Goal: Task Accomplishment & Management: Use online tool/utility

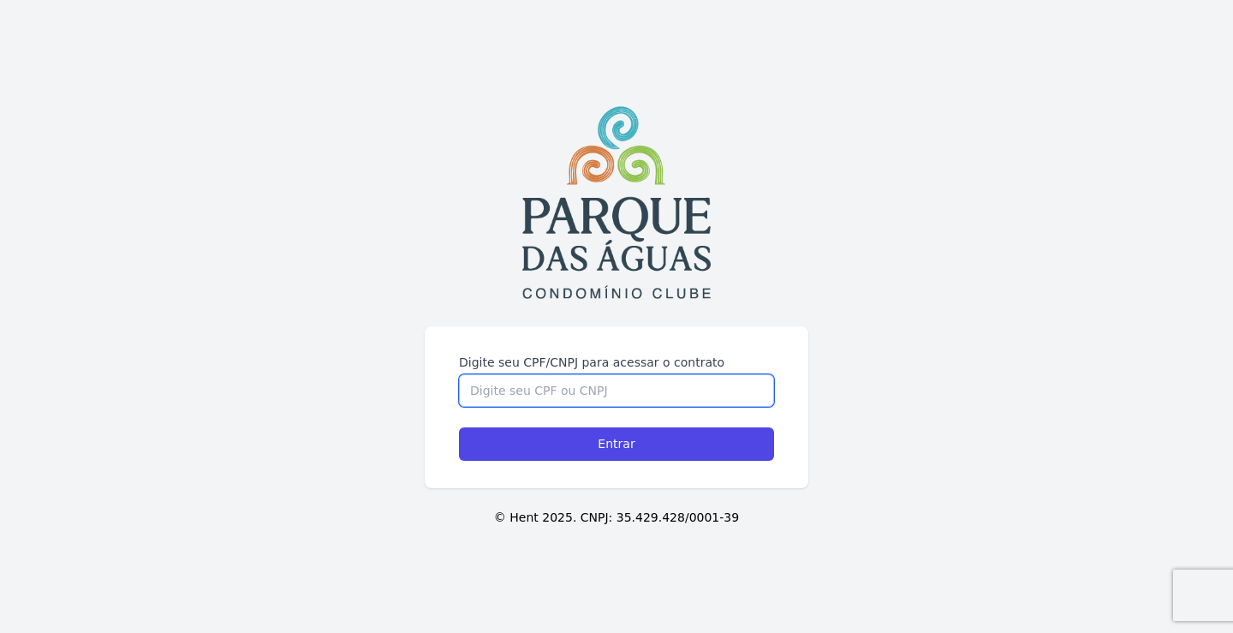
click at [600, 396] on input "Digite seu CPF/CNPJ para acessar o contrato" at bounding box center [616, 390] width 315 height 33
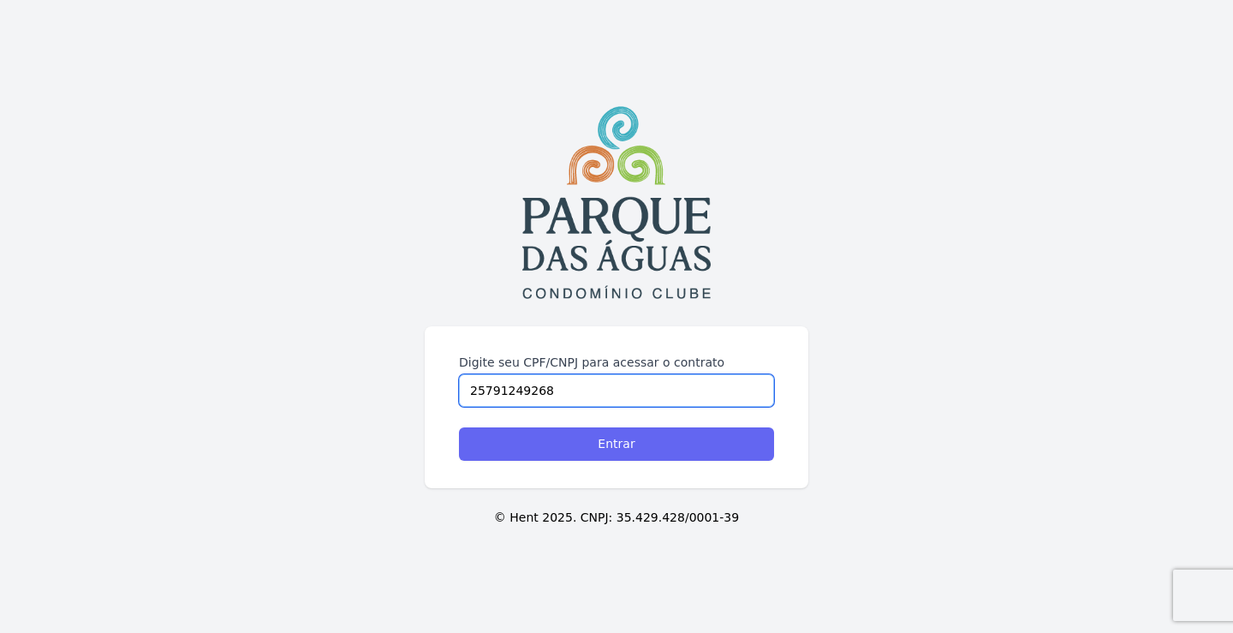
type input "25791249268"
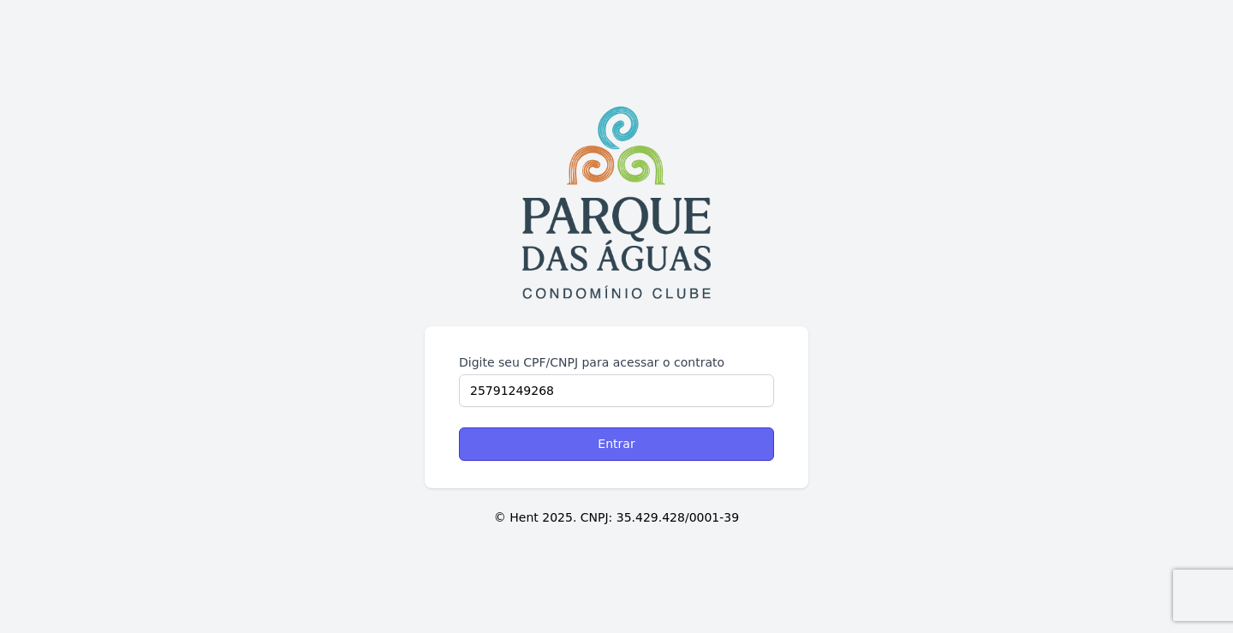
click at [634, 448] on input "Entrar" at bounding box center [616, 443] width 315 height 33
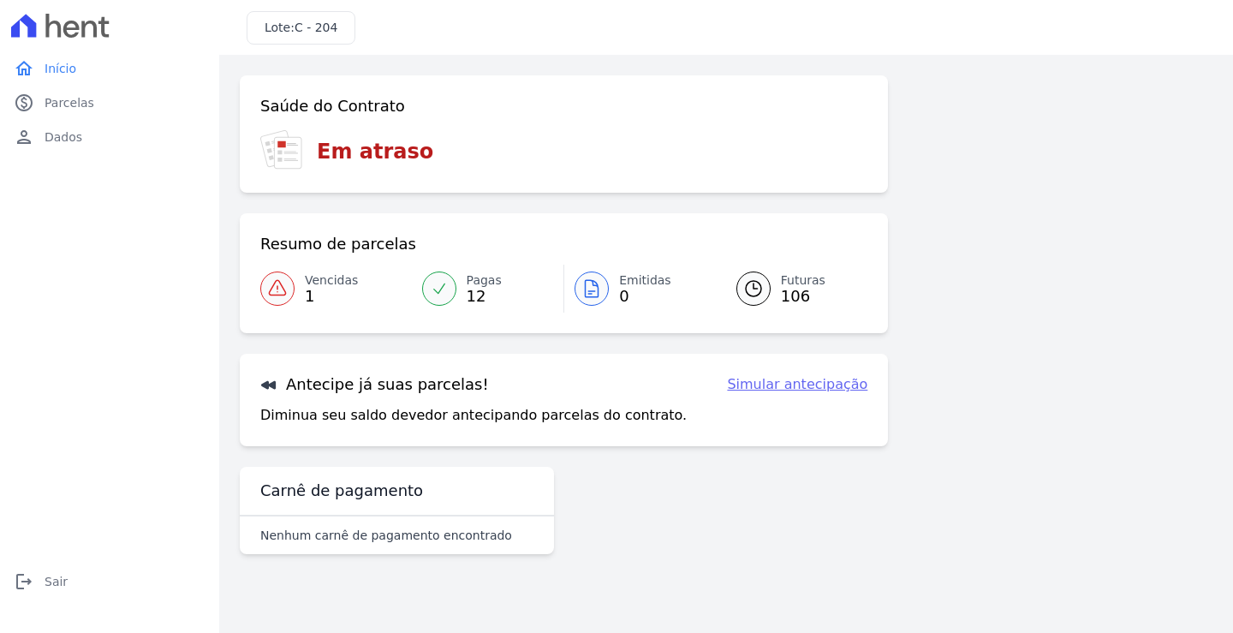
click at [280, 280] on icon at bounding box center [277, 288] width 21 height 21
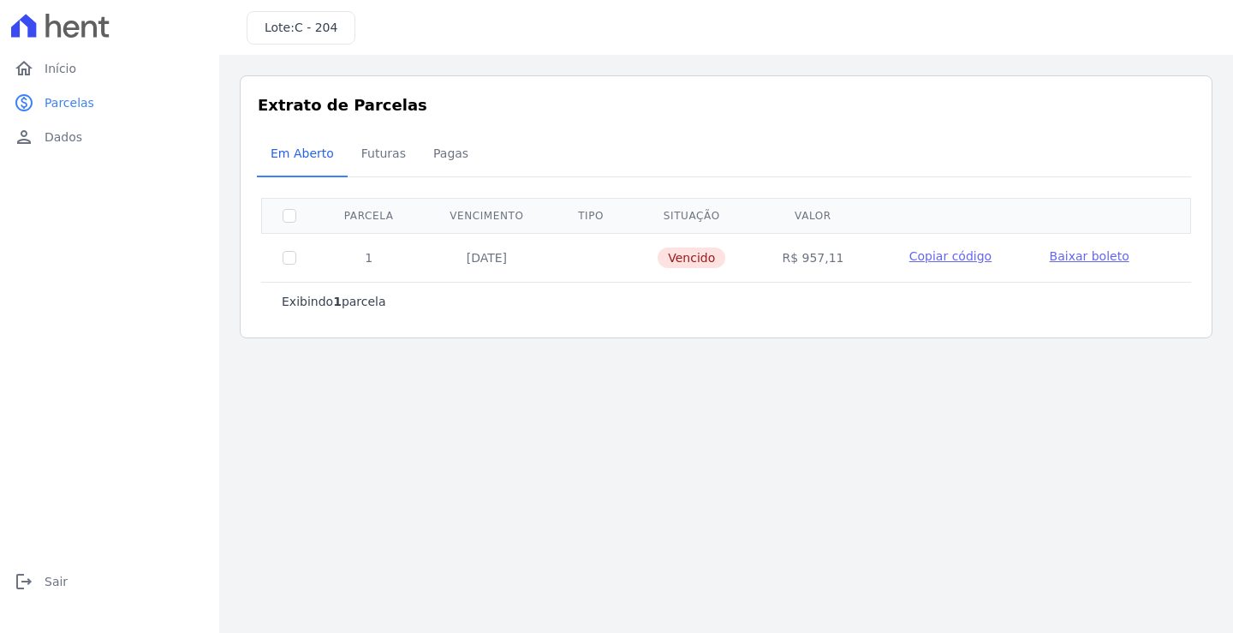
click at [825, 456] on main "Listagem de parcelas Baixar PDF Extrato de Parcelas Em [GEOGRAPHIC_DATA] Futura…" at bounding box center [726, 344] width 1014 height 578
click at [512, 413] on main "Listagem de parcelas Baixar PDF Extrato de Parcelas Em [GEOGRAPHIC_DATA] Futura…" at bounding box center [726, 344] width 1014 height 578
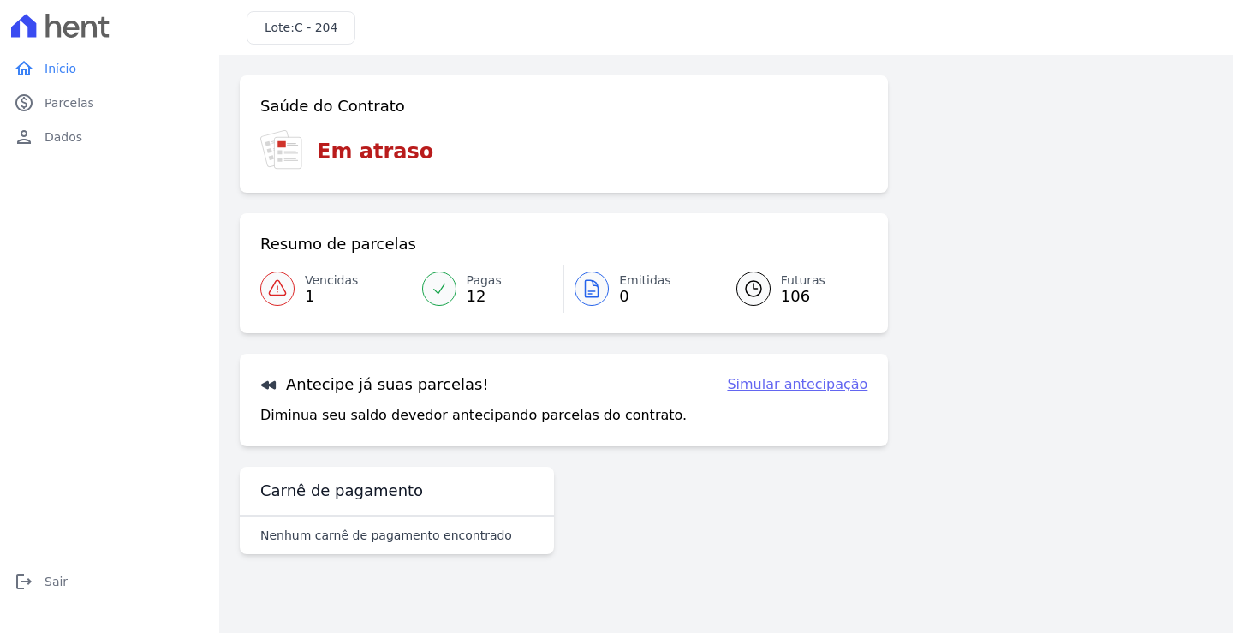
click at [1012, 286] on div "Saúde do Contrato Em atraso Resumo de parcelas Vencidas 1 Pagas 12 Emitidas 0 F…" at bounding box center [726, 321] width 973 height 492
click at [805, 384] on link "Simular antecipação" at bounding box center [797, 384] width 140 height 21
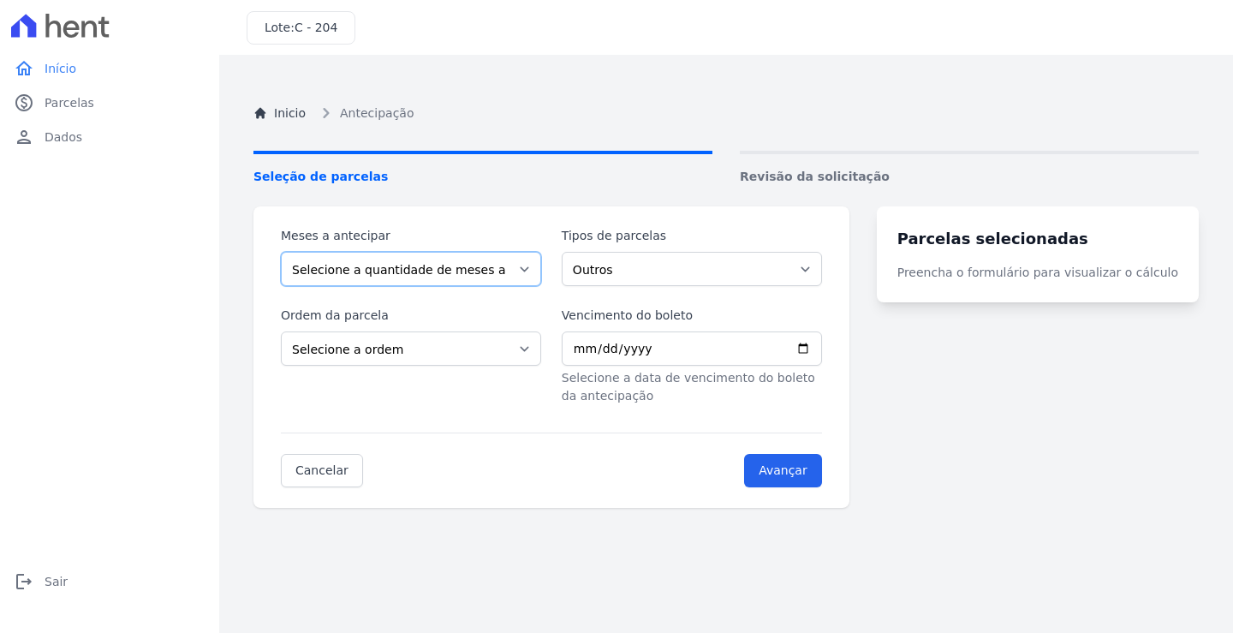
click at [537, 270] on select "Selecione a quantidade de meses a antecipar 1 2 3 4 5 6 7 8 9 10 11 12 13 14 15…" at bounding box center [411, 269] width 260 height 34
click at [624, 279] on select "Outros Financiamento CEF Parcela Normal" at bounding box center [692, 269] width 260 height 34
click at [539, 348] on select "Selecione a ordem Últimas parcelas Primeiras parcelas" at bounding box center [411, 348] width 260 height 34
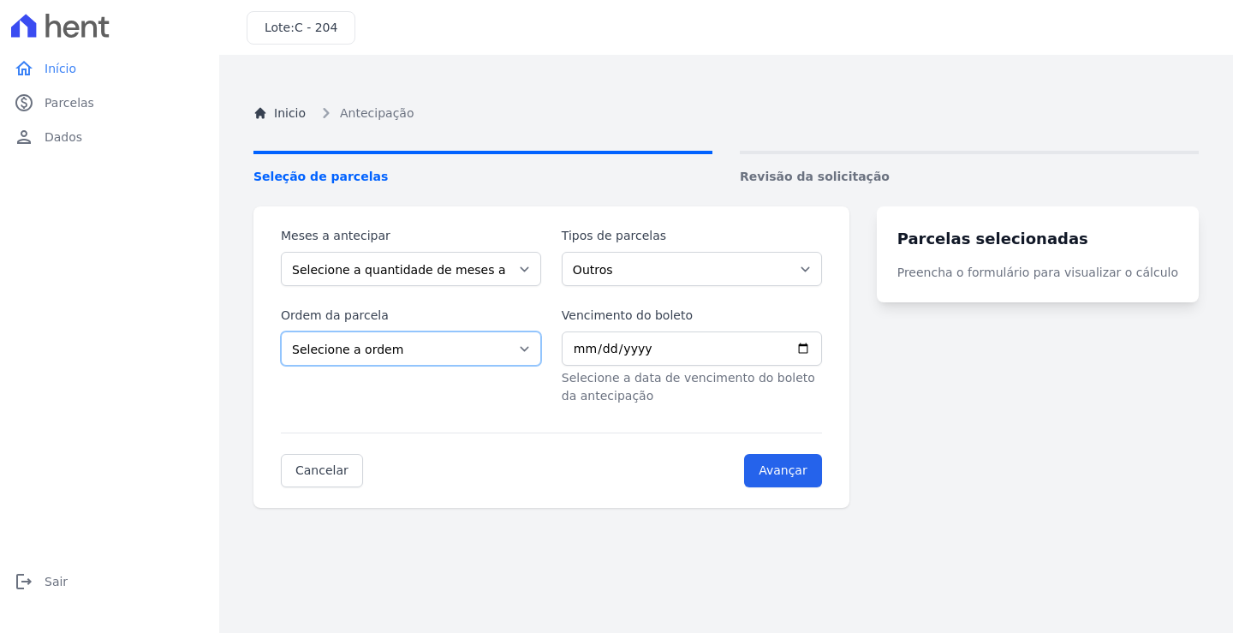
click at [539, 348] on select "Selecione a ordem Últimas parcelas Primeiras parcelas" at bounding box center [411, 348] width 260 height 34
click at [539, 270] on select "Selecione a quantidade de meses a antecipar 1 2 3 4 5 6 7 8 9 10 11 12 13 14 15…" at bounding box center [411, 269] width 260 height 34
select select "10"
click at [281, 252] on select "Selecione a quantidade de meses a antecipar 1 2 3 4 5 6 7 8 9 10 11 12 13 14 15…" at bounding box center [411, 269] width 260 height 34
click at [536, 357] on select "Selecione a ordem Últimas parcelas Primeiras parcelas" at bounding box center [411, 348] width 260 height 34
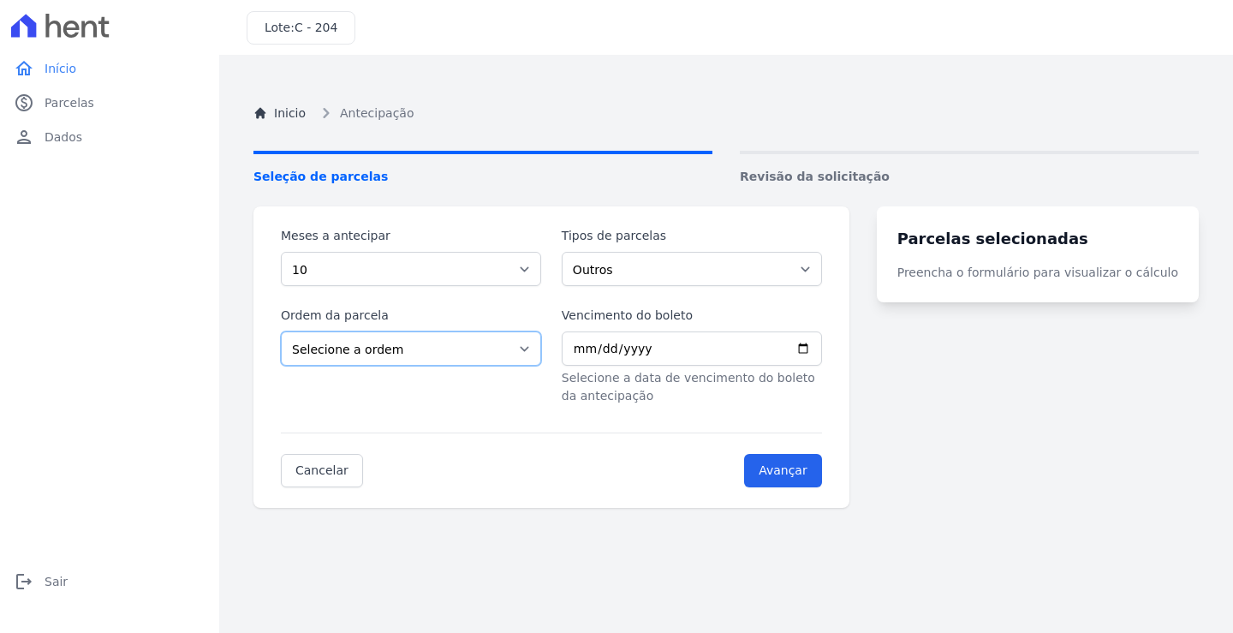
select select "ending"
click at [281, 331] on select "Selecione a ordem Últimas parcelas Primeiras parcelas" at bounding box center [411, 348] width 260 height 34
click at [822, 267] on select "Outros Financiamento CEF Parcela Normal" at bounding box center [692, 269] width 260 height 34
select select "standard"
click at [572, 252] on select "Outros Financiamento CEF Parcela Normal" at bounding box center [692, 269] width 260 height 34
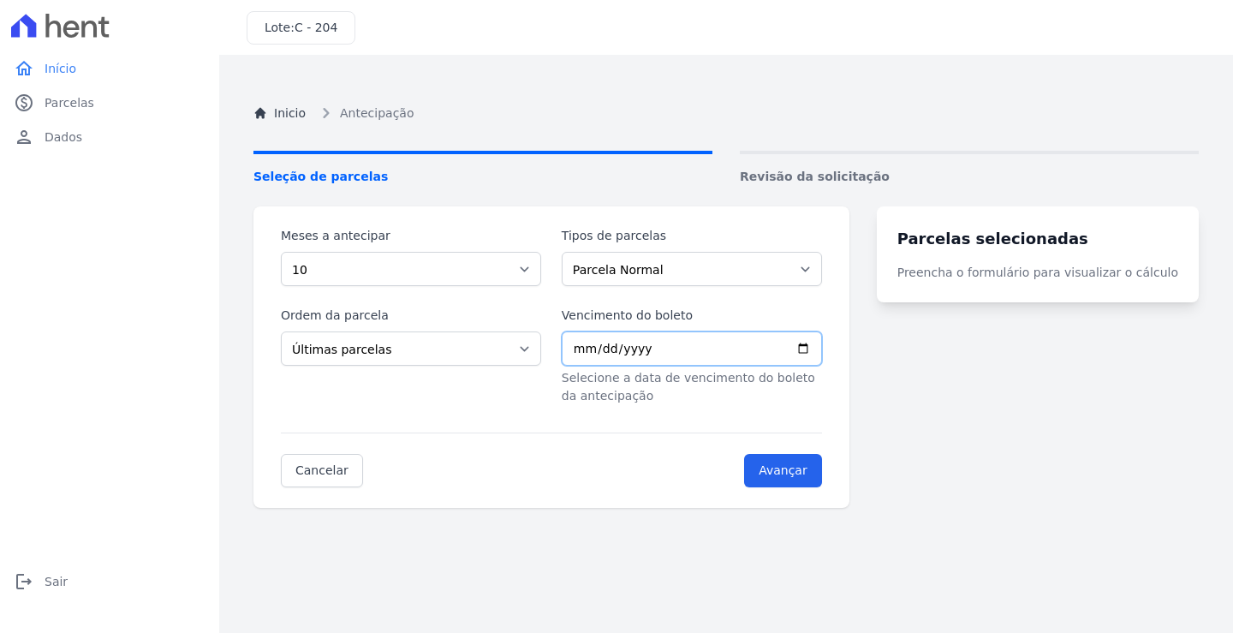
click at [689, 348] on input "Vencimento do boleto" at bounding box center [692, 348] width 260 height 34
click at [694, 421] on form "Meses a antecipar Selecione a quantidade de meses a antecipar 1 2 3 4 5 6 7 8 9…" at bounding box center [551, 357] width 541 height 260
click at [818, 470] on input "Avançar" at bounding box center [783, 470] width 78 height 33
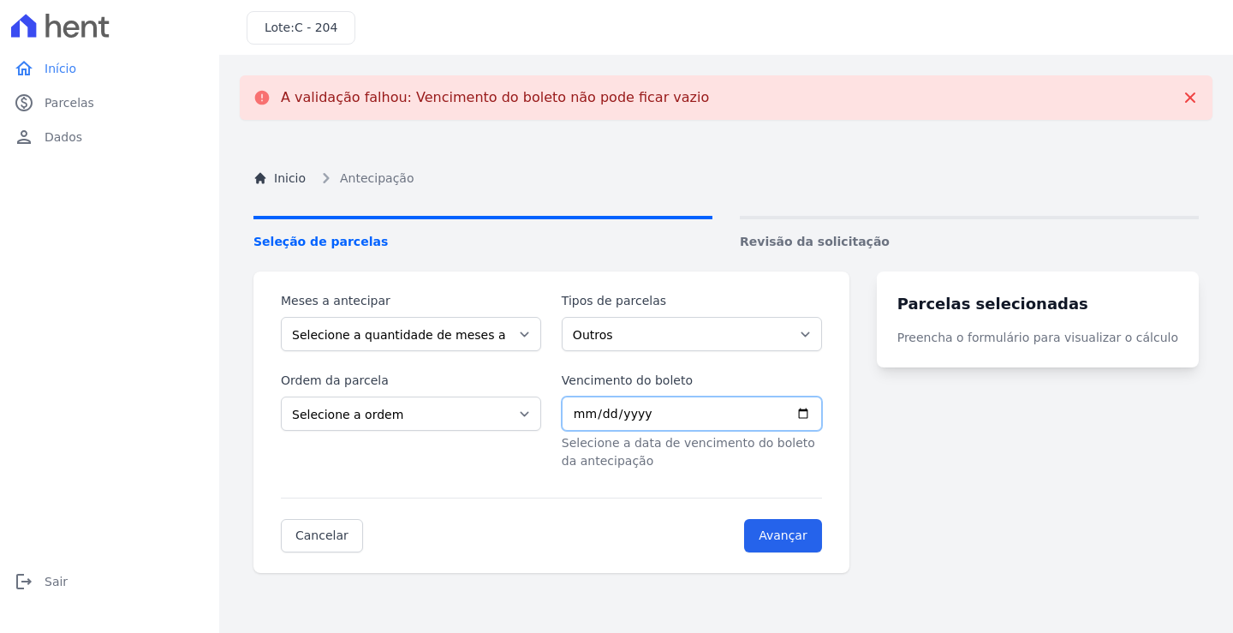
click at [621, 420] on input "Vencimento do boleto" at bounding box center [692, 413] width 260 height 34
click at [587, 419] on input "Vencimento do boleto" at bounding box center [692, 413] width 260 height 34
click at [59, 99] on span "Parcelas" at bounding box center [70, 102] width 50 height 17
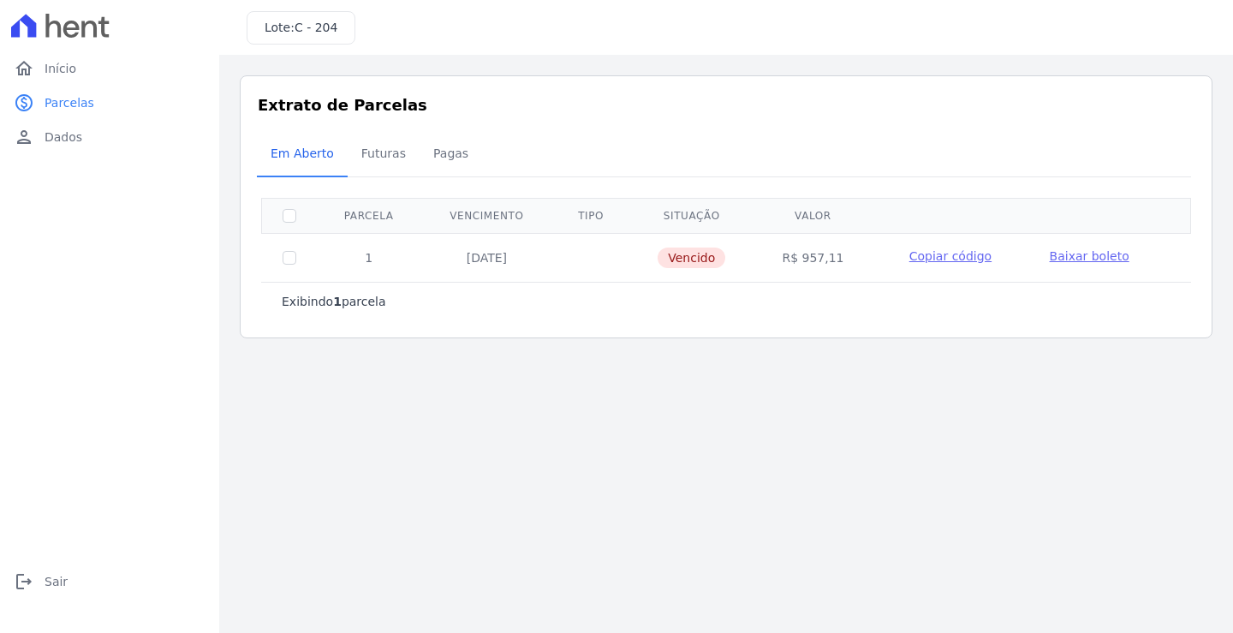
click at [587, 435] on main "Listagem de parcelas Baixar PDF Extrato de Parcelas Em [GEOGRAPHIC_DATA] Futura…" at bounding box center [726, 344] width 1014 height 578
click at [437, 150] on span "Pagas" at bounding box center [451, 153] width 56 height 34
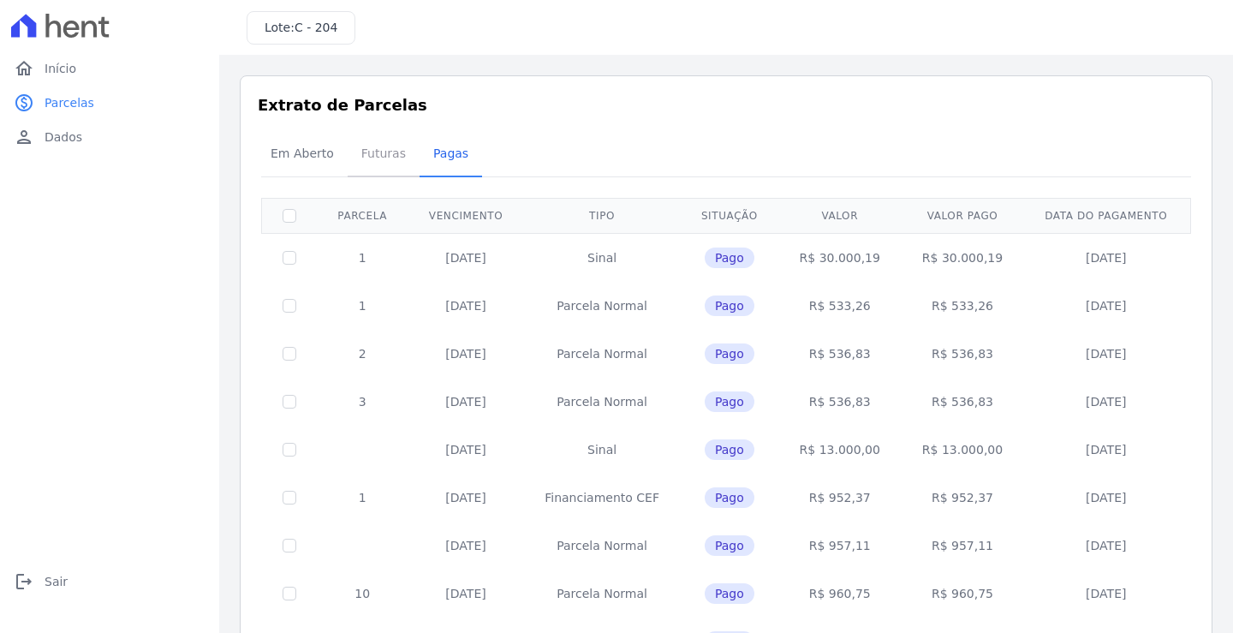
click at [381, 147] on span "Futuras" at bounding box center [383, 153] width 65 height 34
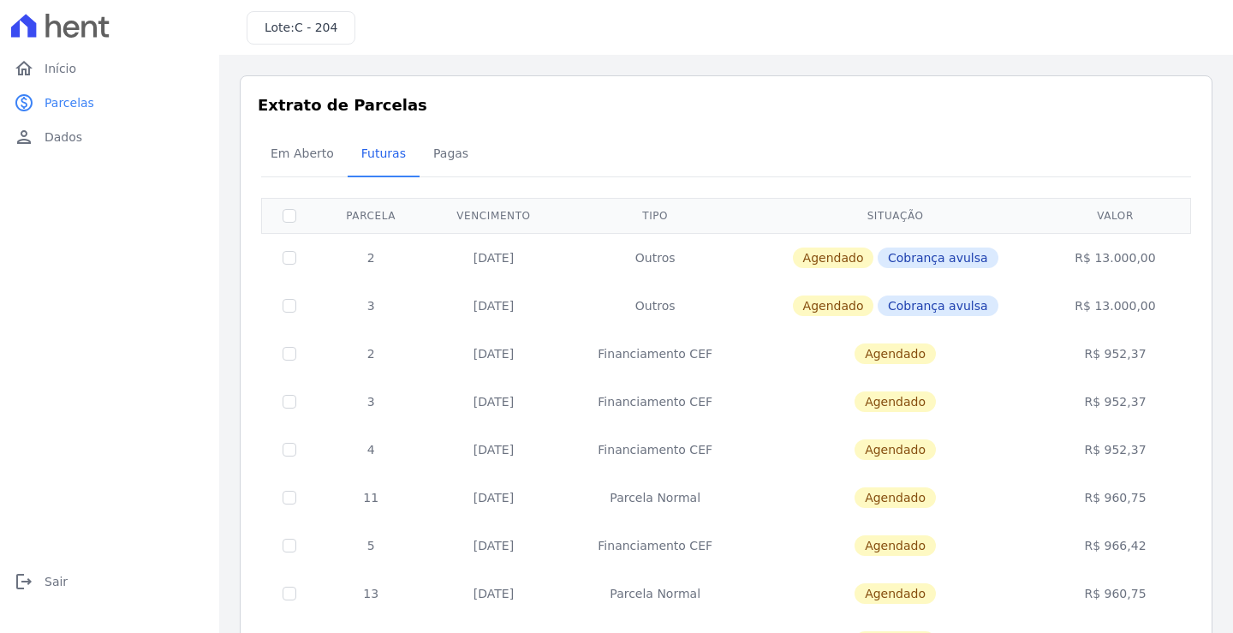
click at [728, 144] on div "Em Aberto Futuras [GEOGRAPHIC_DATA]" at bounding box center [726, 155] width 938 height 42
click at [438, 152] on span "Pagas" at bounding box center [451, 153] width 56 height 34
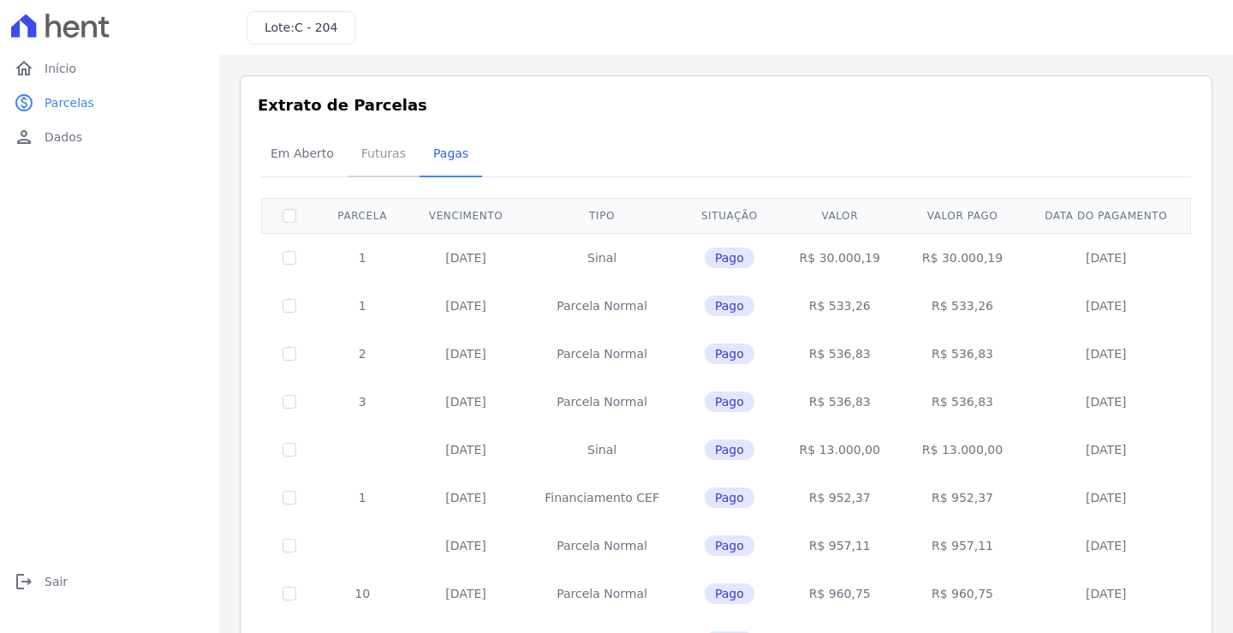
click at [373, 159] on span "Futuras" at bounding box center [383, 153] width 65 height 34
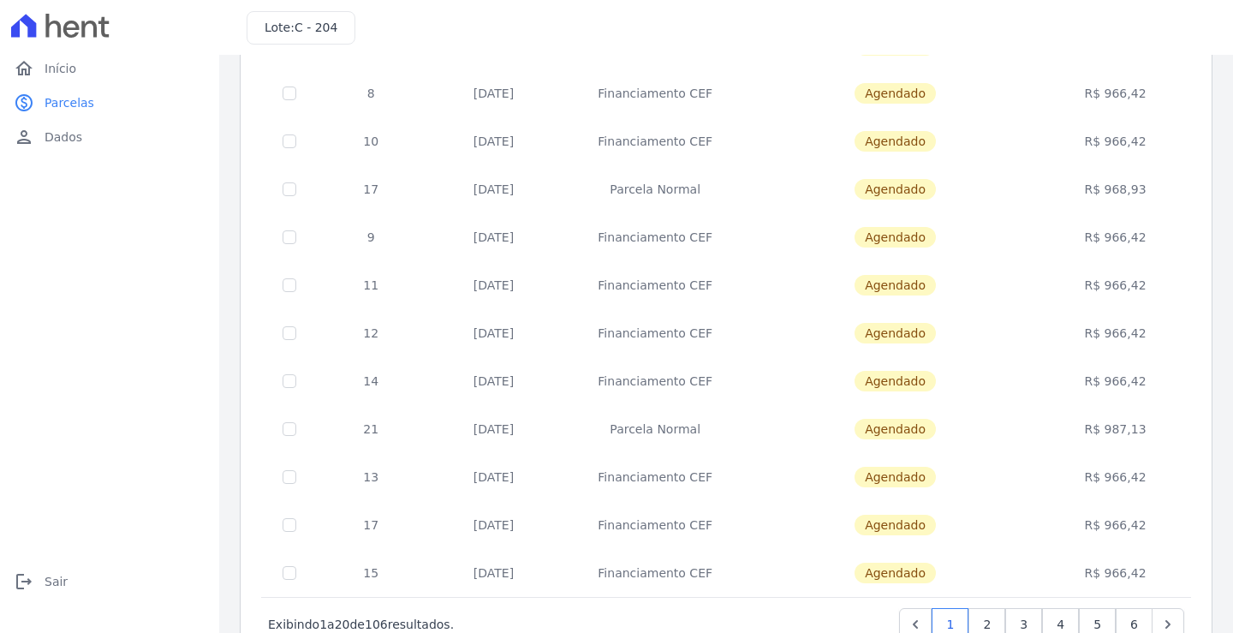
scroll to position [659, 0]
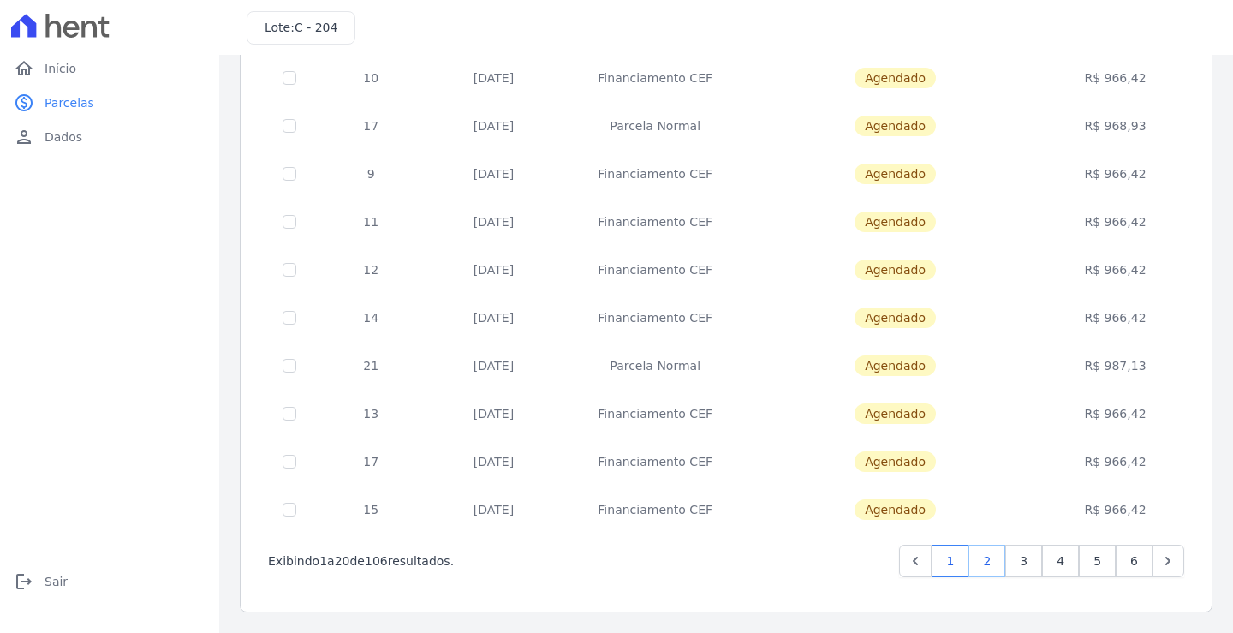
click at [973, 566] on link "2" at bounding box center [986, 561] width 37 height 33
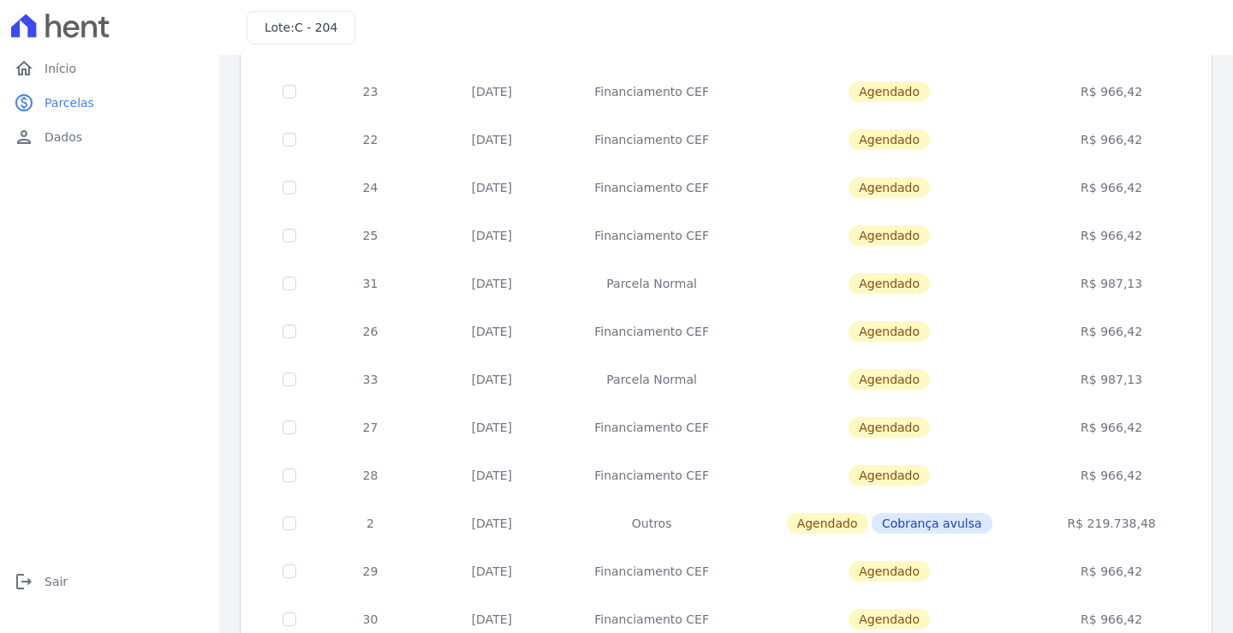
scroll to position [659, 0]
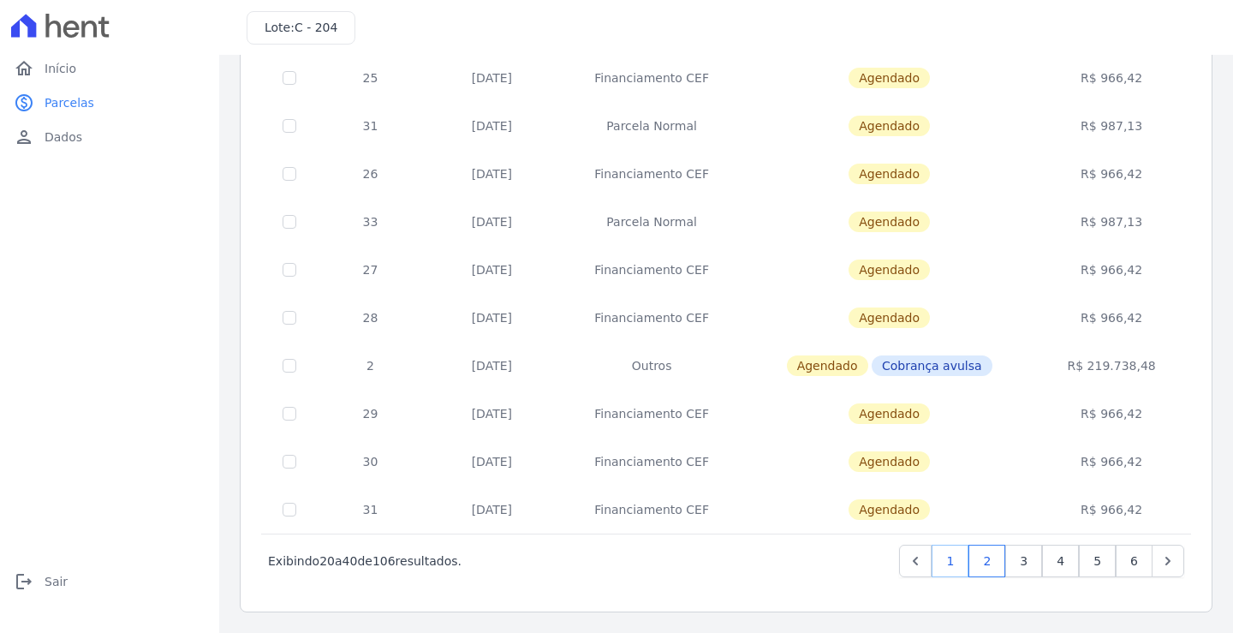
click at [937, 560] on link "1" at bounding box center [949, 561] width 37 height 33
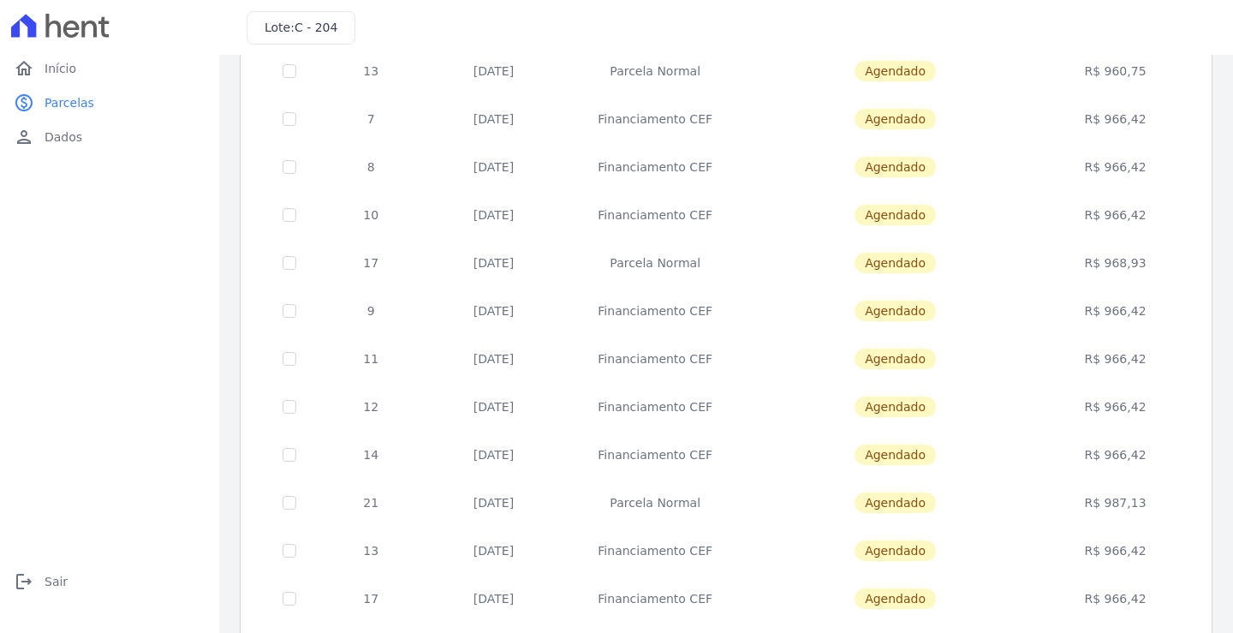
scroll to position [659, 0]
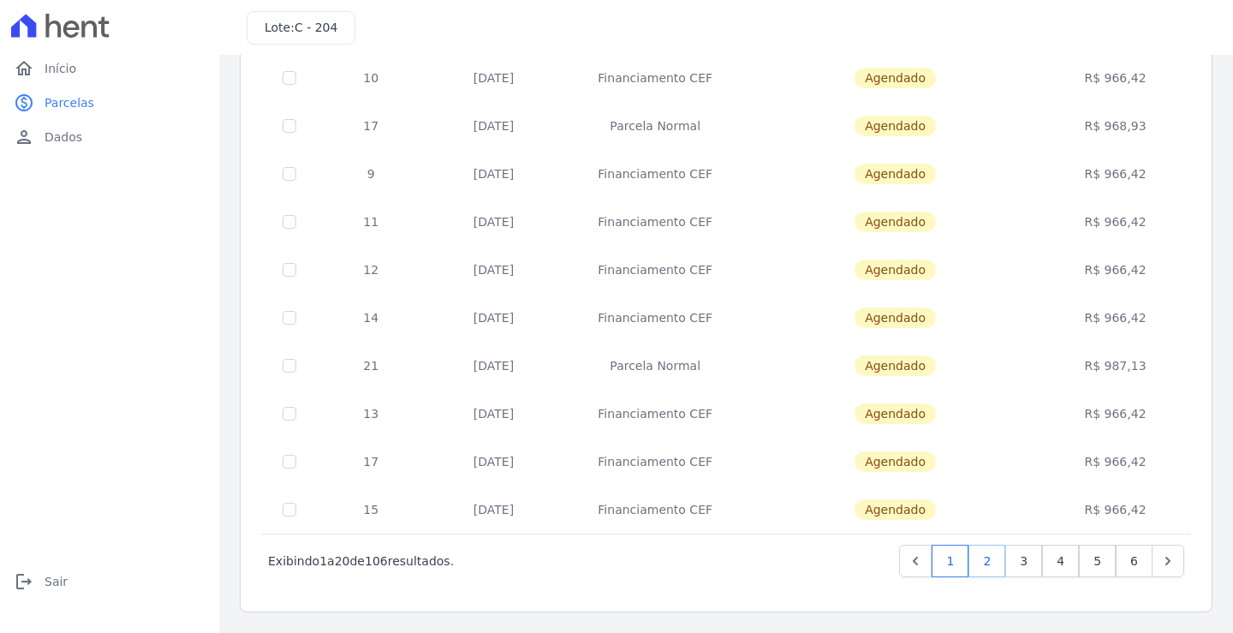
click at [982, 556] on link "2" at bounding box center [986, 561] width 37 height 33
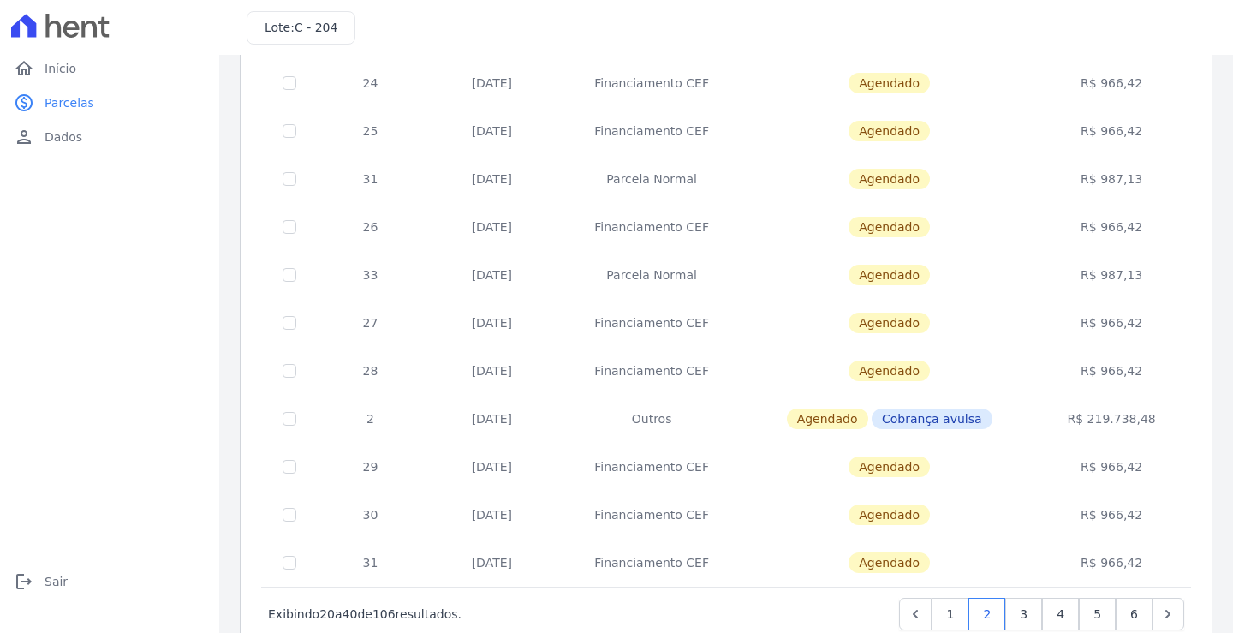
scroll to position [659, 0]
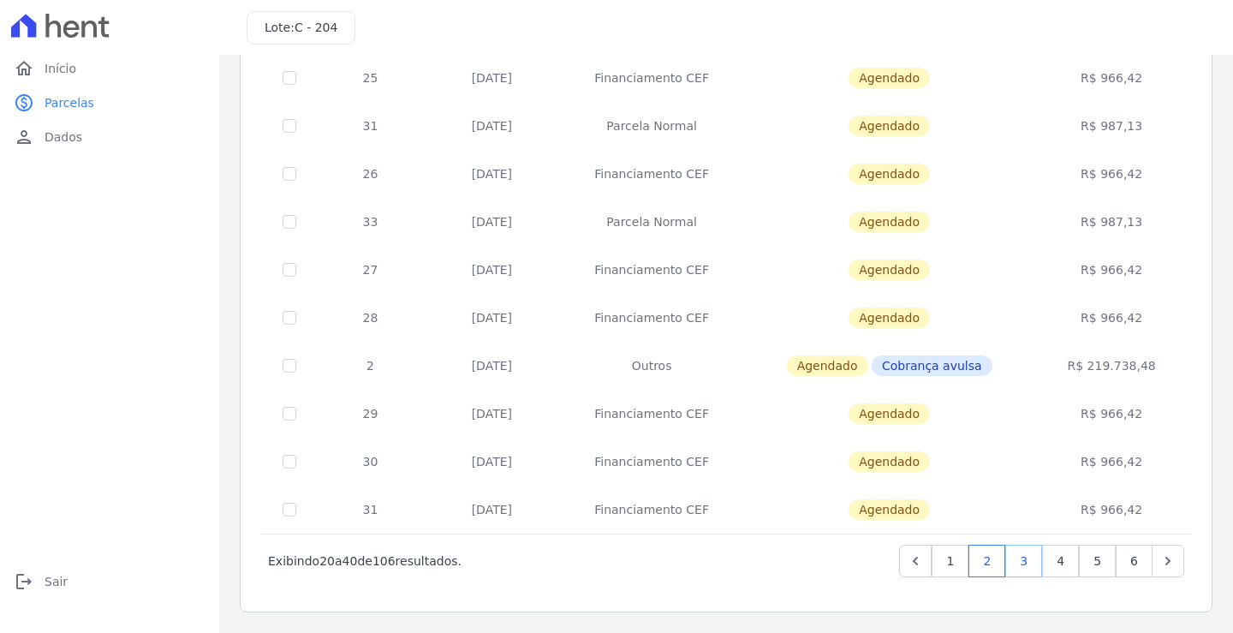
click at [1005, 559] on link "3" at bounding box center [1023, 561] width 37 height 33
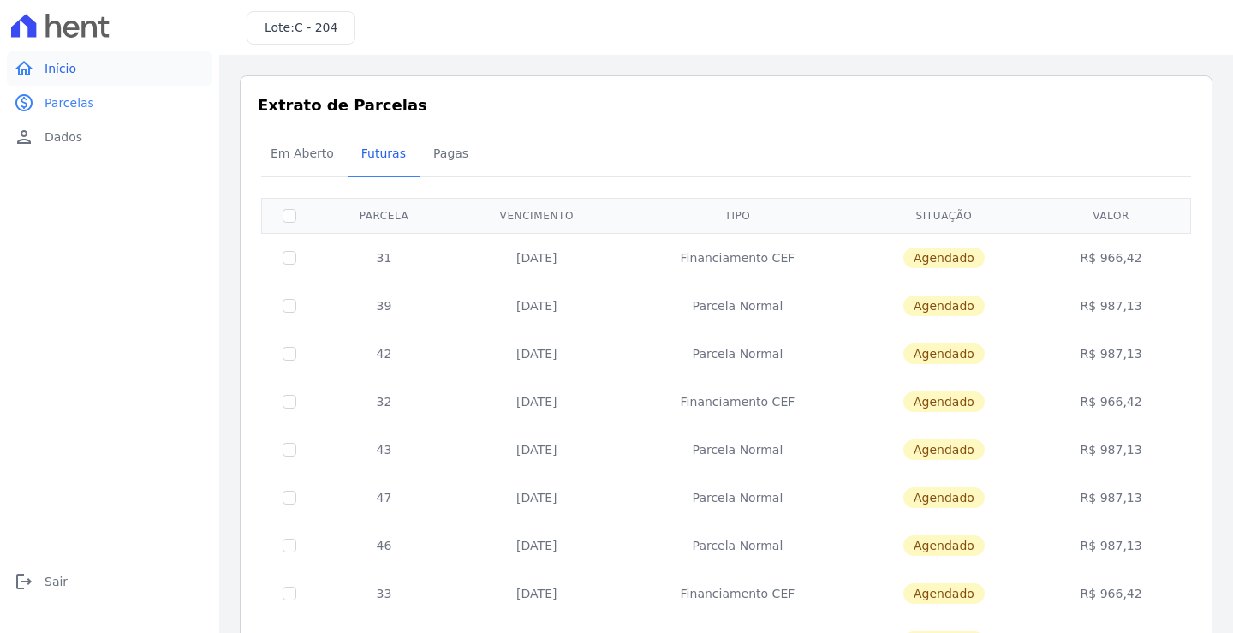
click at [60, 66] on span "Início" at bounding box center [61, 68] width 32 height 17
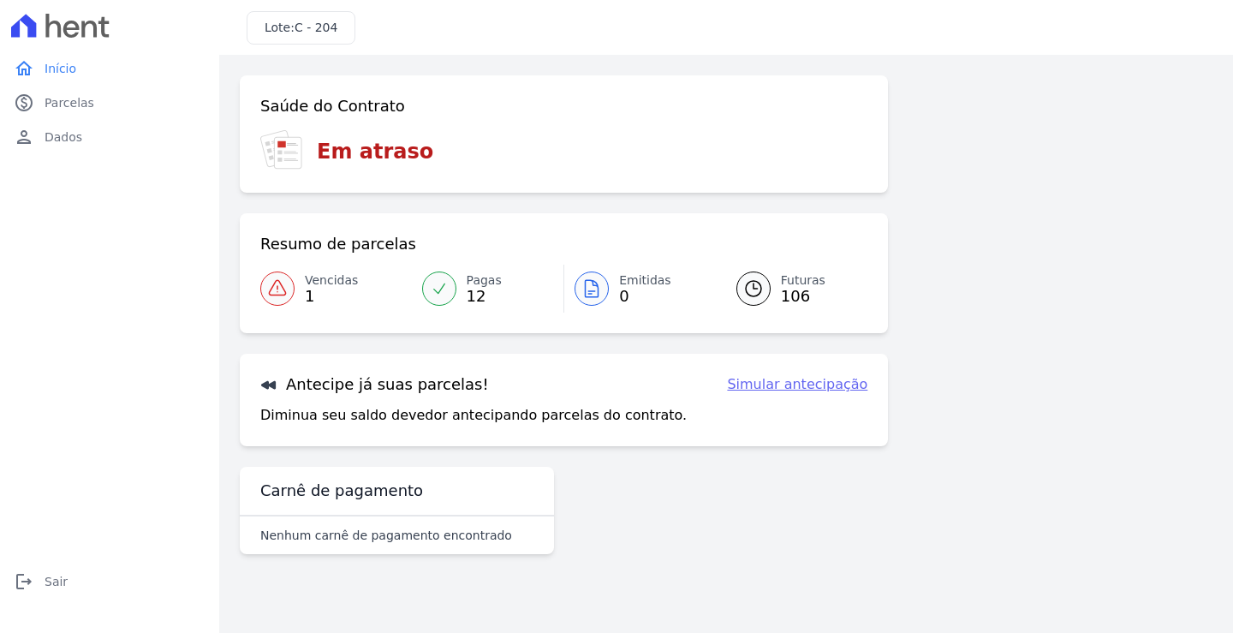
click at [820, 386] on link "Simular antecipação" at bounding box center [797, 384] width 140 height 21
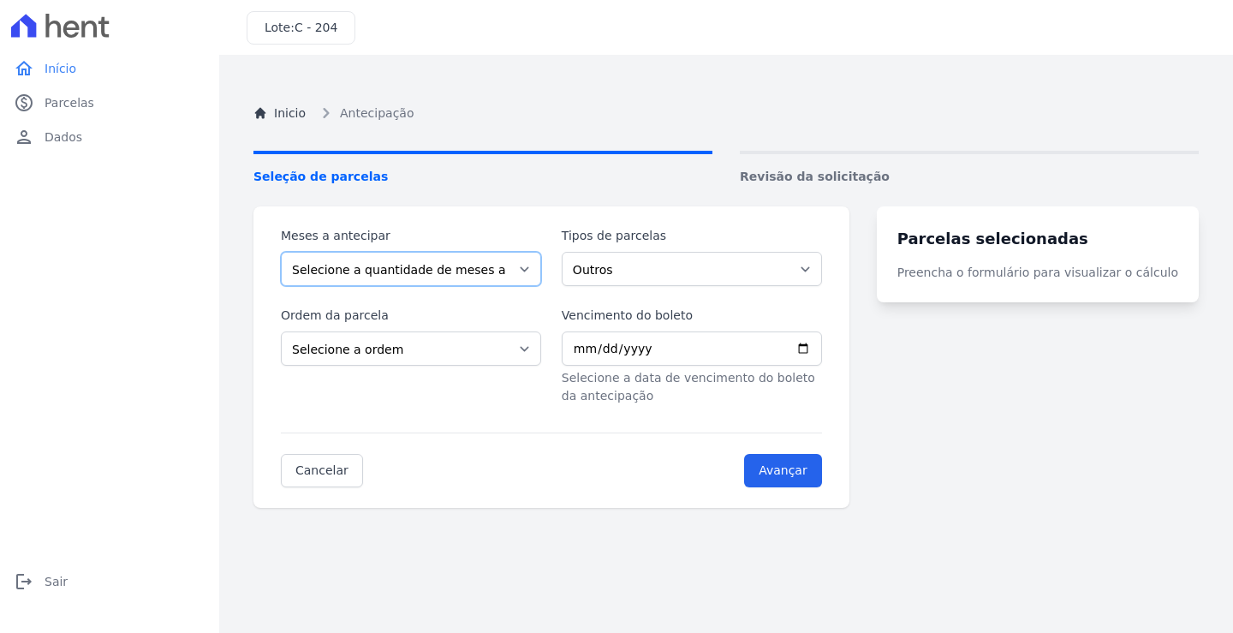
click at [358, 274] on select "Selecione a quantidade de meses a antecipar 1 2 3 4 5 6 7 8 9 10 11 12 13 14 15…" at bounding box center [411, 269] width 260 height 34
select select "10"
click at [281, 252] on select "Selecione a quantidade de meses a antecipar 1 2 3 4 5 6 7 8 9 10 11 12 13 14 15…" at bounding box center [411, 269] width 260 height 34
click at [638, 275] on select "Outros Financiamento CEF Parcela Normal" at bounding box center [692, 269] width 260 height 34
select select "financing"
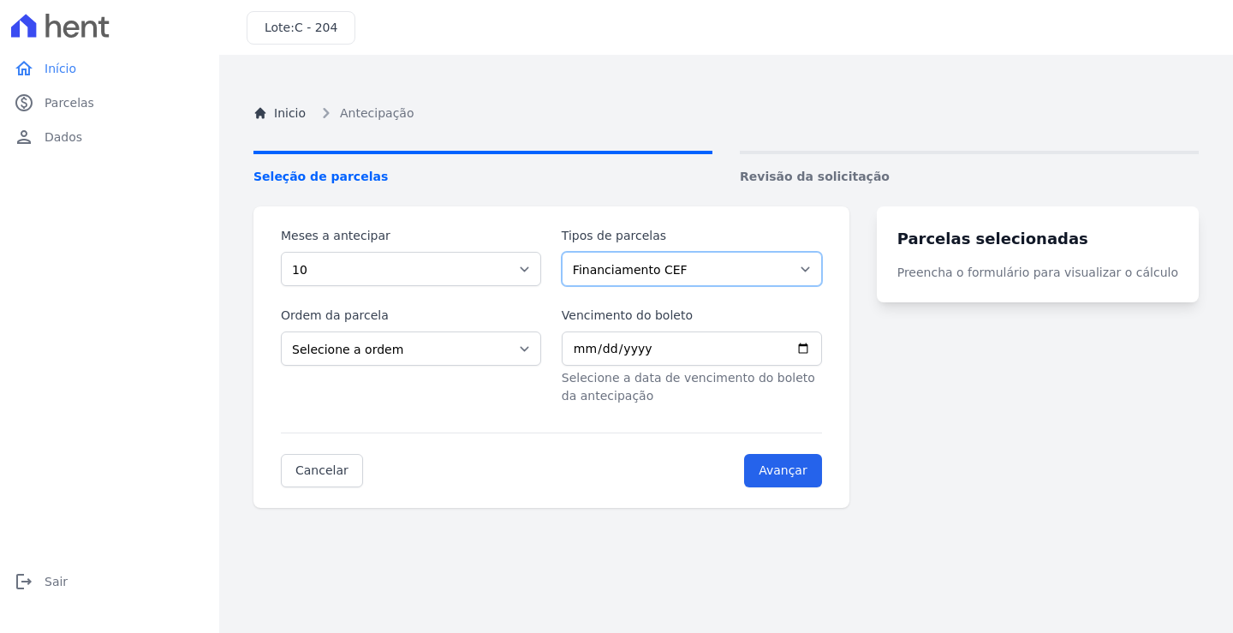
click at [572, 252] on select "Outros Financiamento CEF Parcela Normal" at bounding box center [692, 269] width 260 height 34
click at [535, 355] on select "Selecione a ordem Últimas parcelas Primeiras parcelas" at bounding box center [411, 348] width 260 height 34
select select "ending"
click at [281, 331] on select "Selecione a ordem Últimas parcelas Primeiras parcelas" at bounding box center [411, 348] width 260 height 34
click at [539, 346] on select "Selecione a ordem Últimas parcelas Primeiras parcelas" at bounding box center [411, 348] width 260 height 34
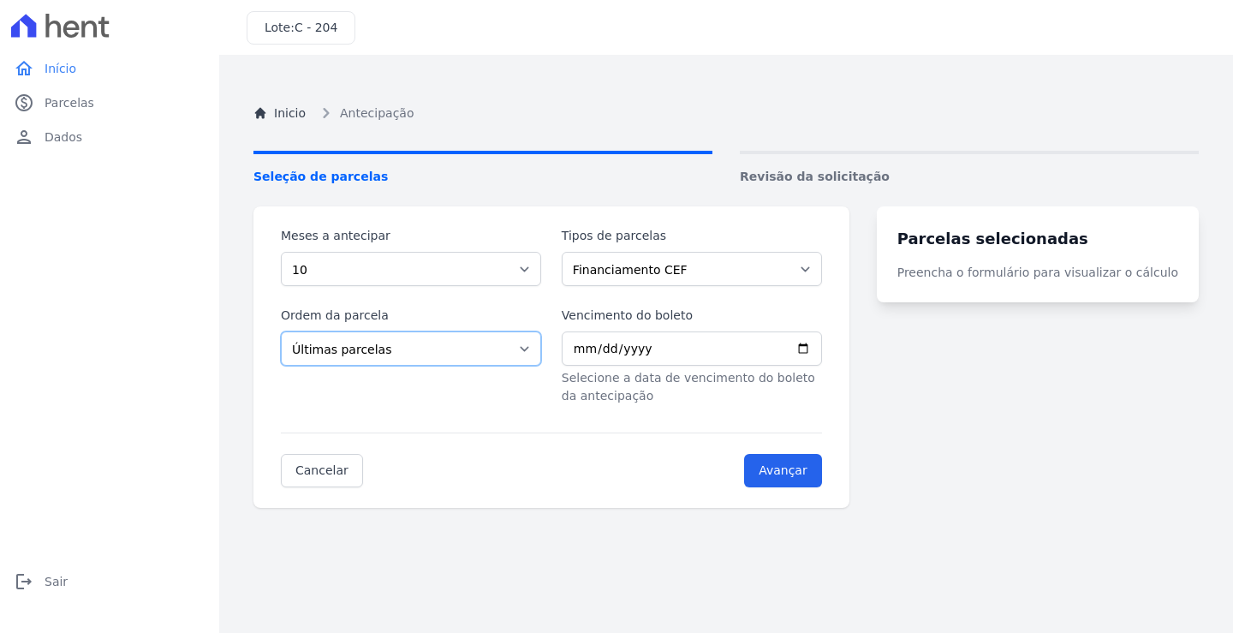
click at [539, 346] on select "Selecione a ordem Últimas parcelas Primeiras parcelas" at bounding box center [411, 348] width 260 height 34
click at [74, 101] on span "Parcelas" at bounding box center [70, 102] width 50 height 17
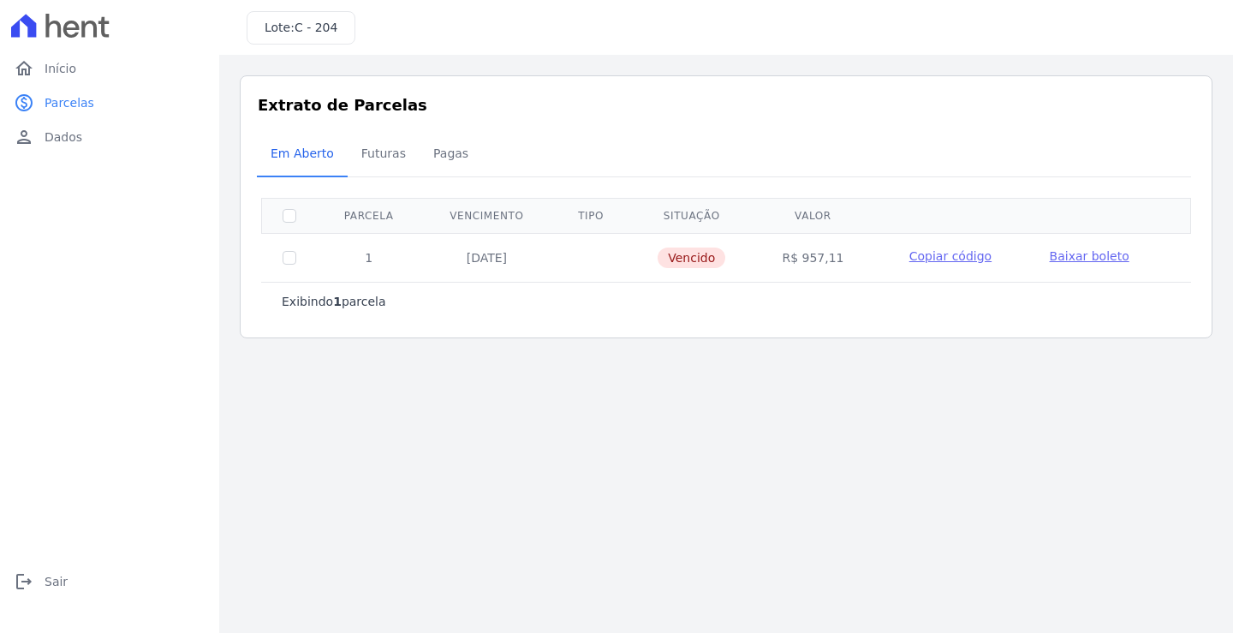
click at [557, 393] on main "Listagem de parcelas Baixar PDF Extrato de Parcelas Em [GEOGRAPHIC_DATA] Futura…" at bounding box center [726, 344] width 1014 height 578
click at [376, 151] on span "Futuras" at bounding box center [383, 153] width 65 height 34
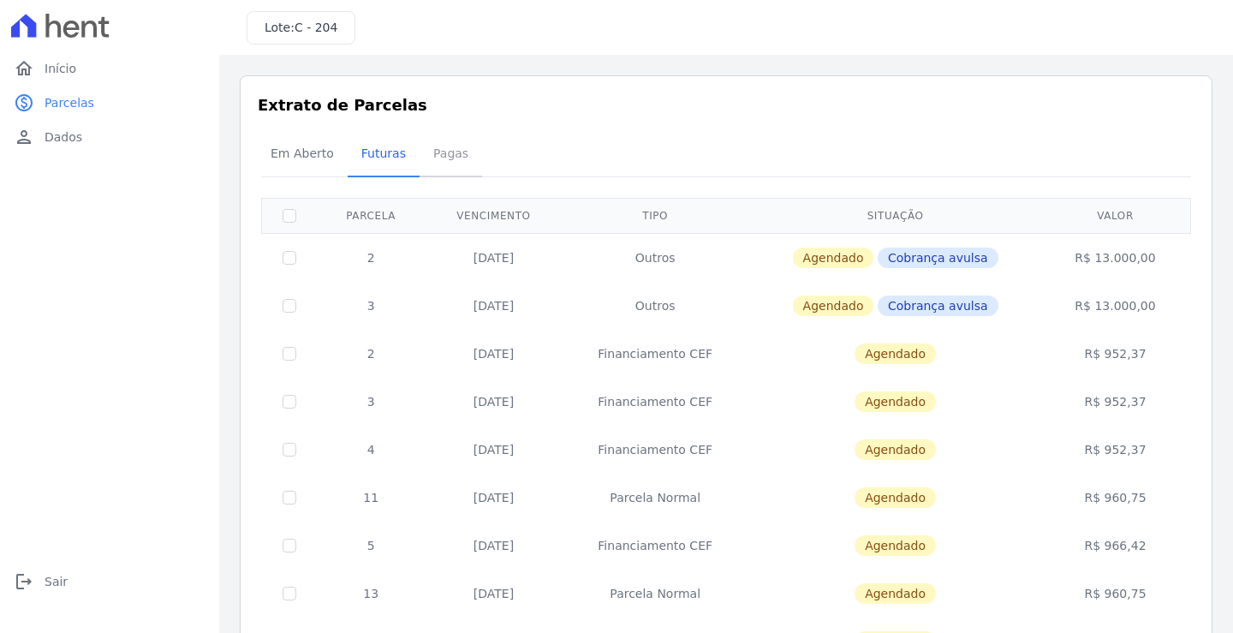
click at [445, 158] on span "Pagas" at bounding box center [451, 153] width 56 height 34
